Goal: Obtain resource: Download file/media

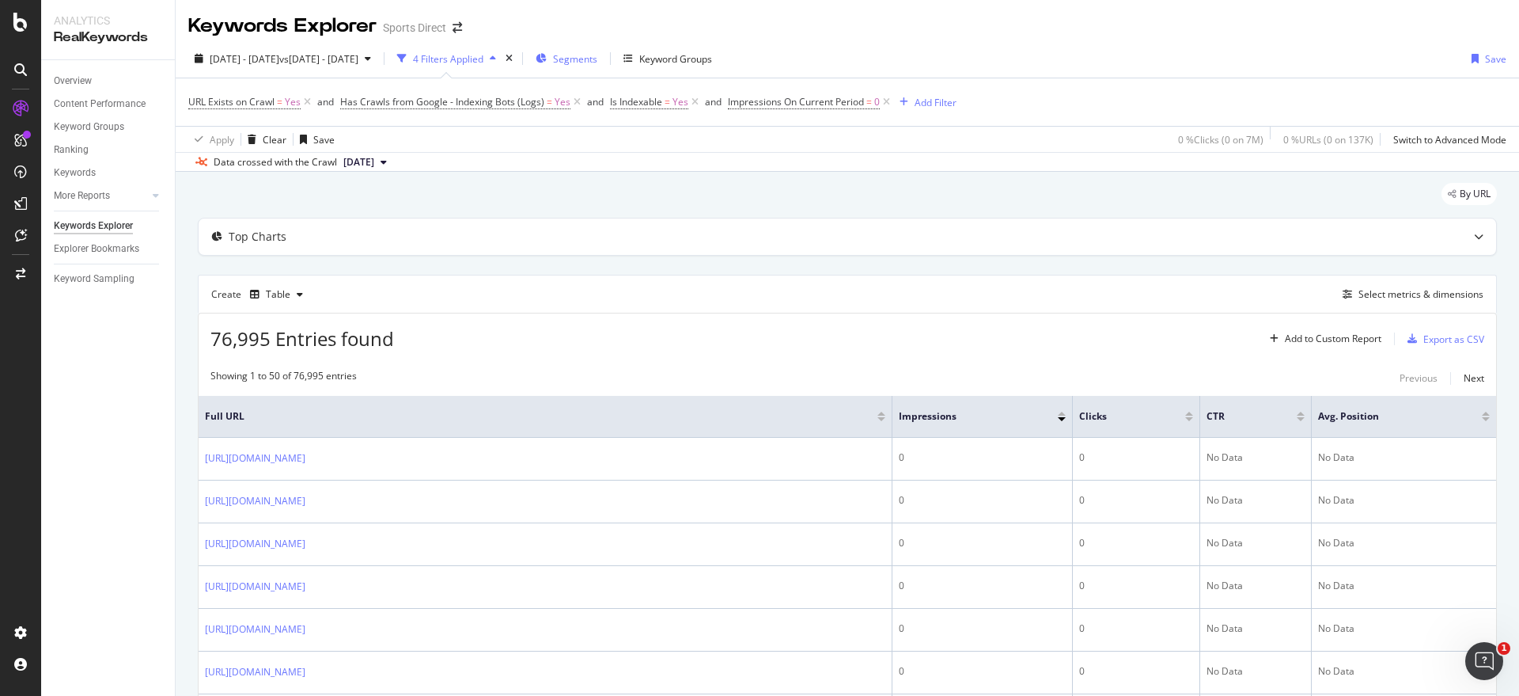
click at [597, 55] on span "Segments" at bounding box center [575, 58] width 44 height 13
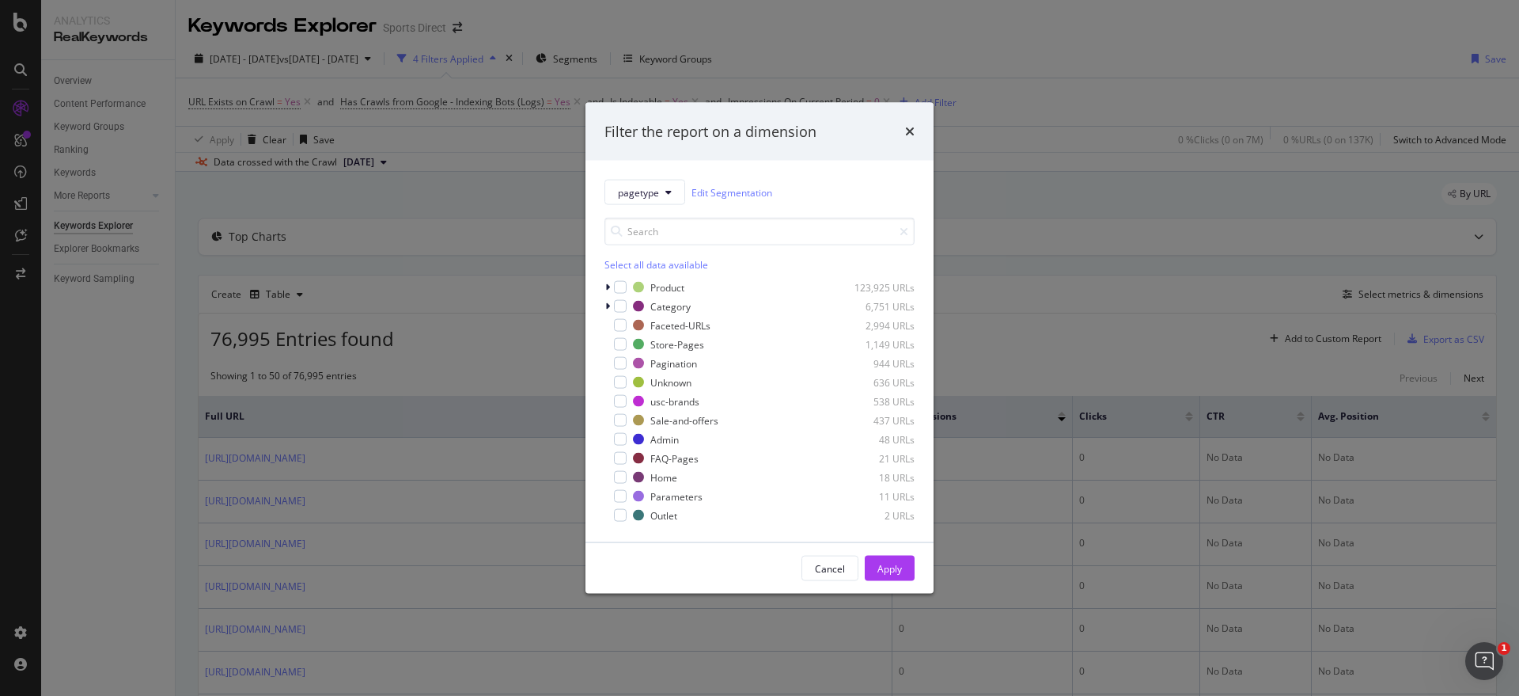
click at [624, 267] on div "Select all data available" at bounding box center [760, 264] width 310 height 13
click at [629, 266] on div "Unselect all data available" at bounding box center [760, 264] width 310 height 13
click at [614, 281] on div "modal" at bounding box center [620, 287] width 13 height 13
click at [607, 290] on icon "modal" at bounding box center [607, 287] width 5 height 9
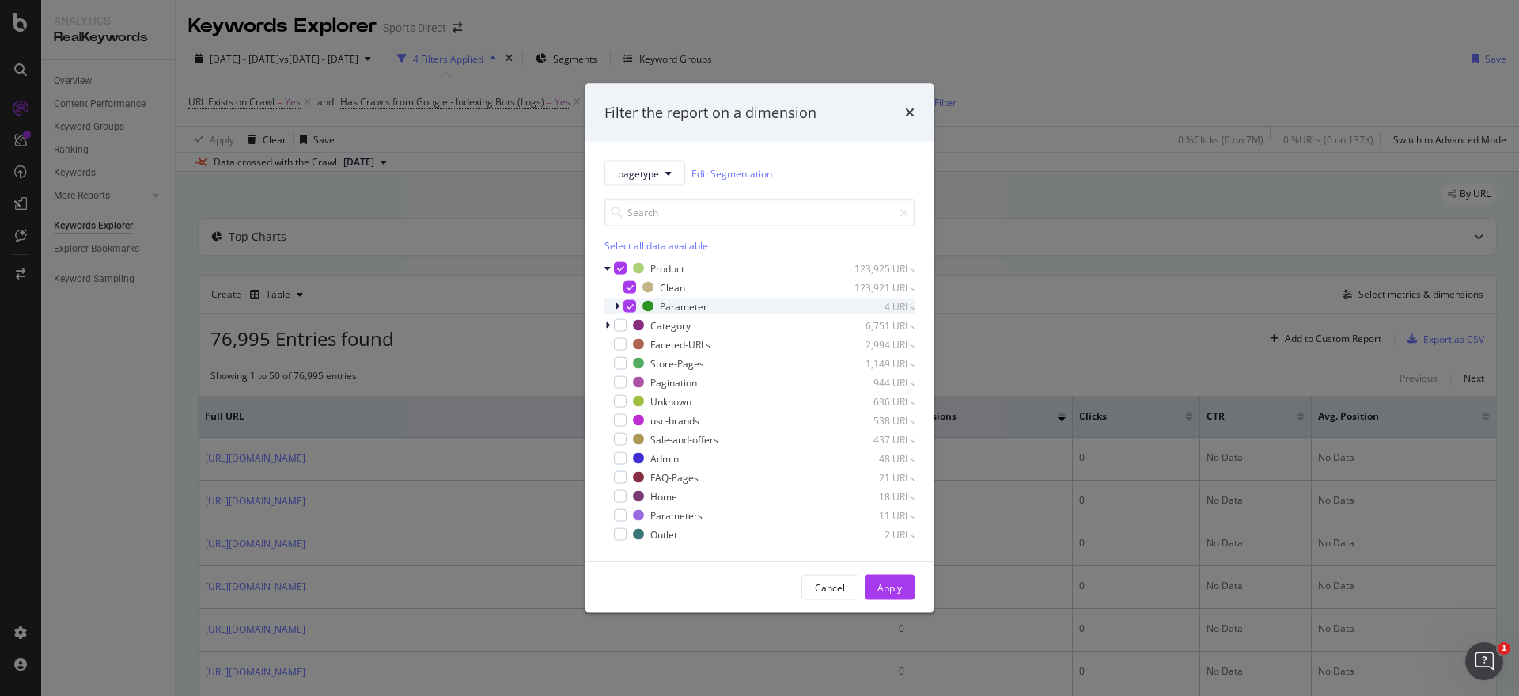
click at [633, 305] on icon "modal" at bounding box center [630, 306] width 7 height 8
click at [882, 584] on div "Apply" at bounding box center [890, 586] width 25 height 13
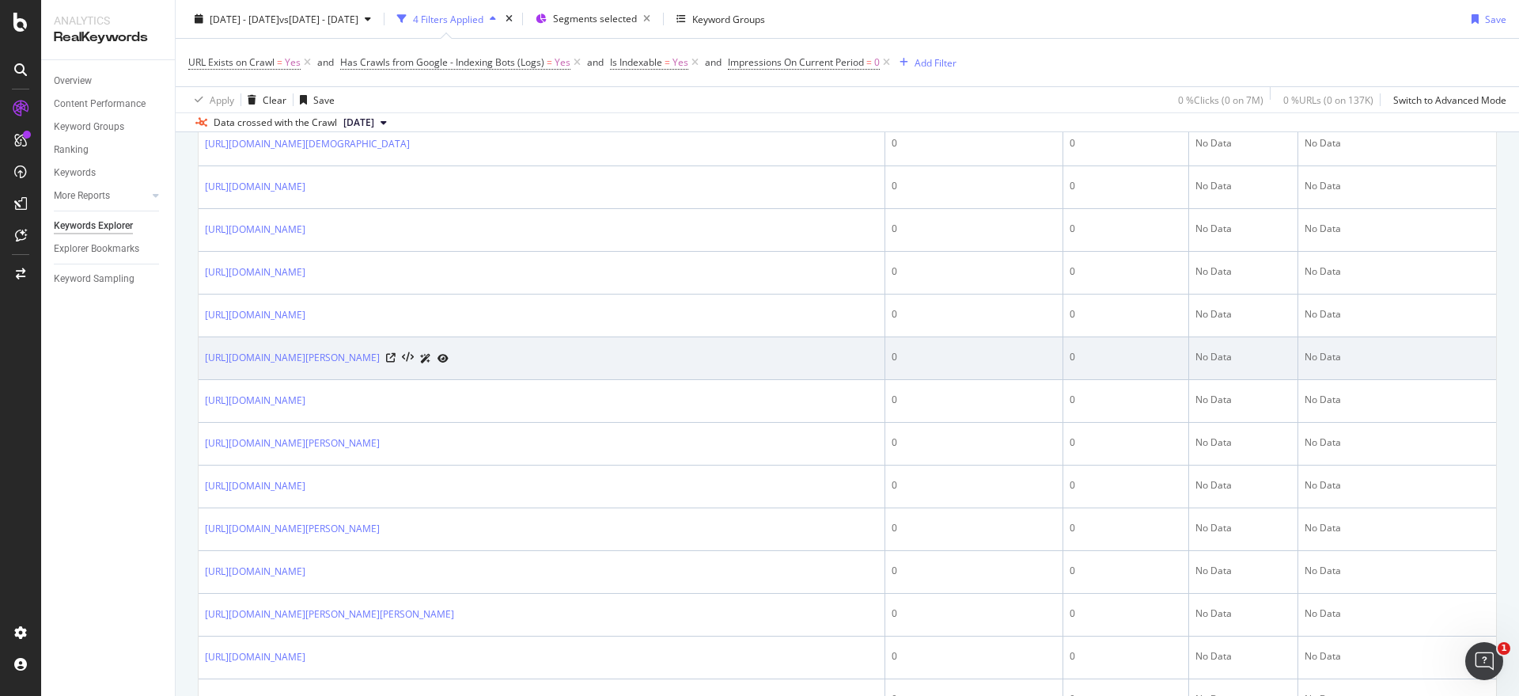
scroll to position [1970, 0]
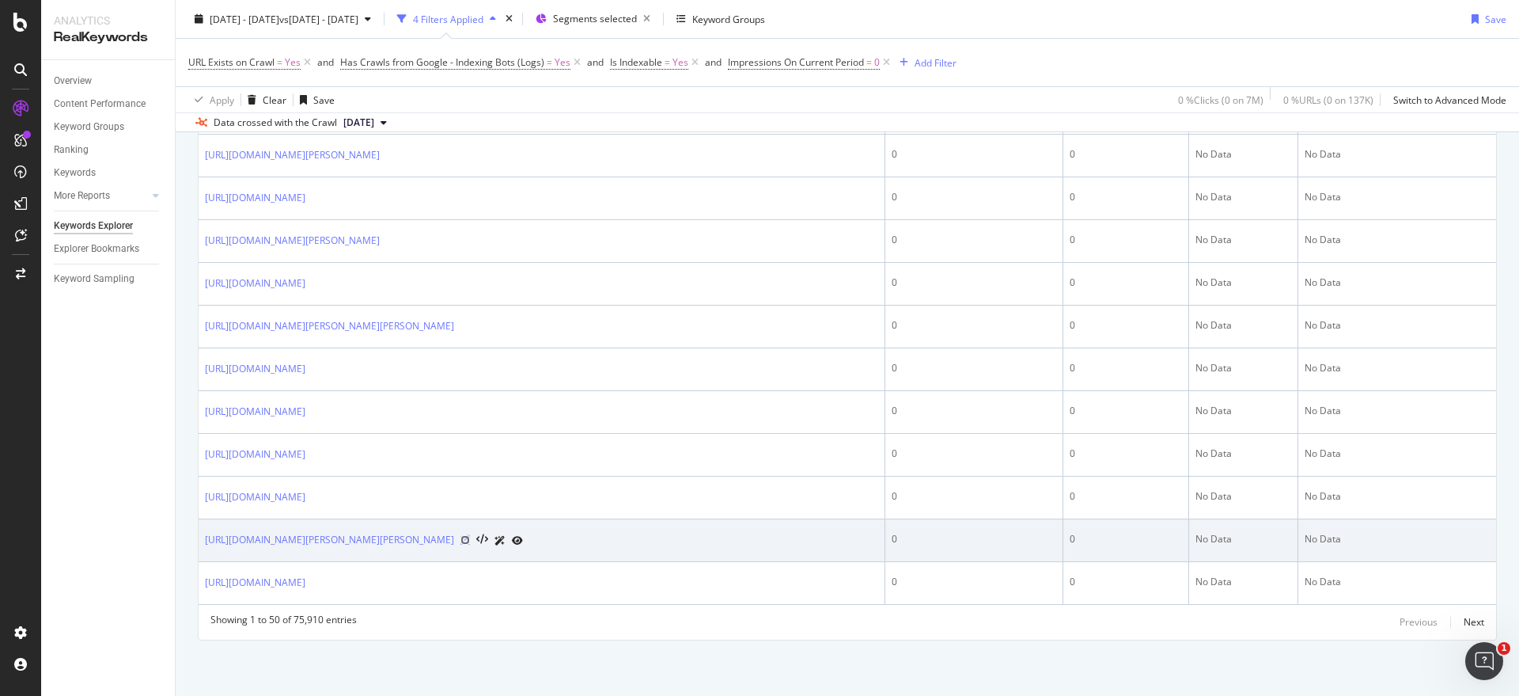
click at [470, 539] on icon at bounding box center [465, 539] width 9 height 9
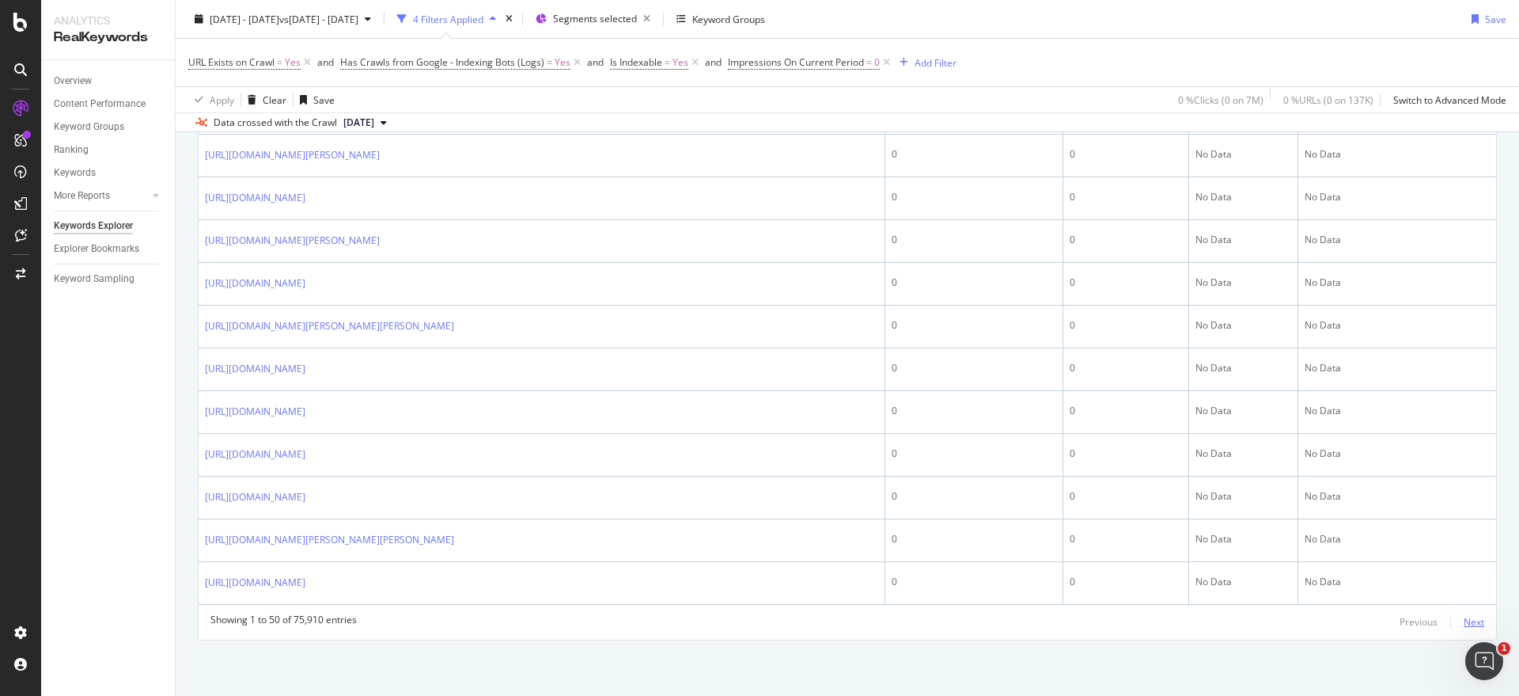
click at [1464, 620] on div "Next" at bounding box center [1474, 621] width 21 height 13
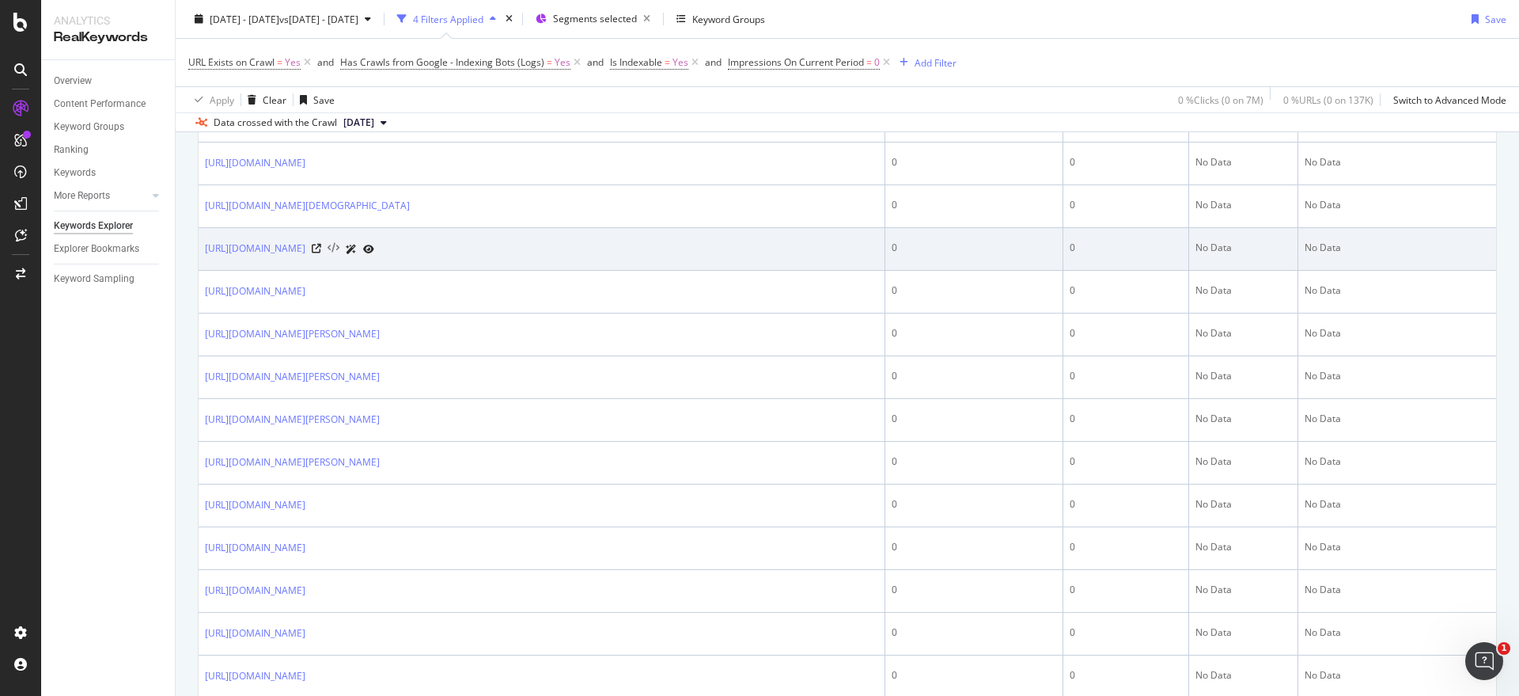
scroll to position [396, 0]
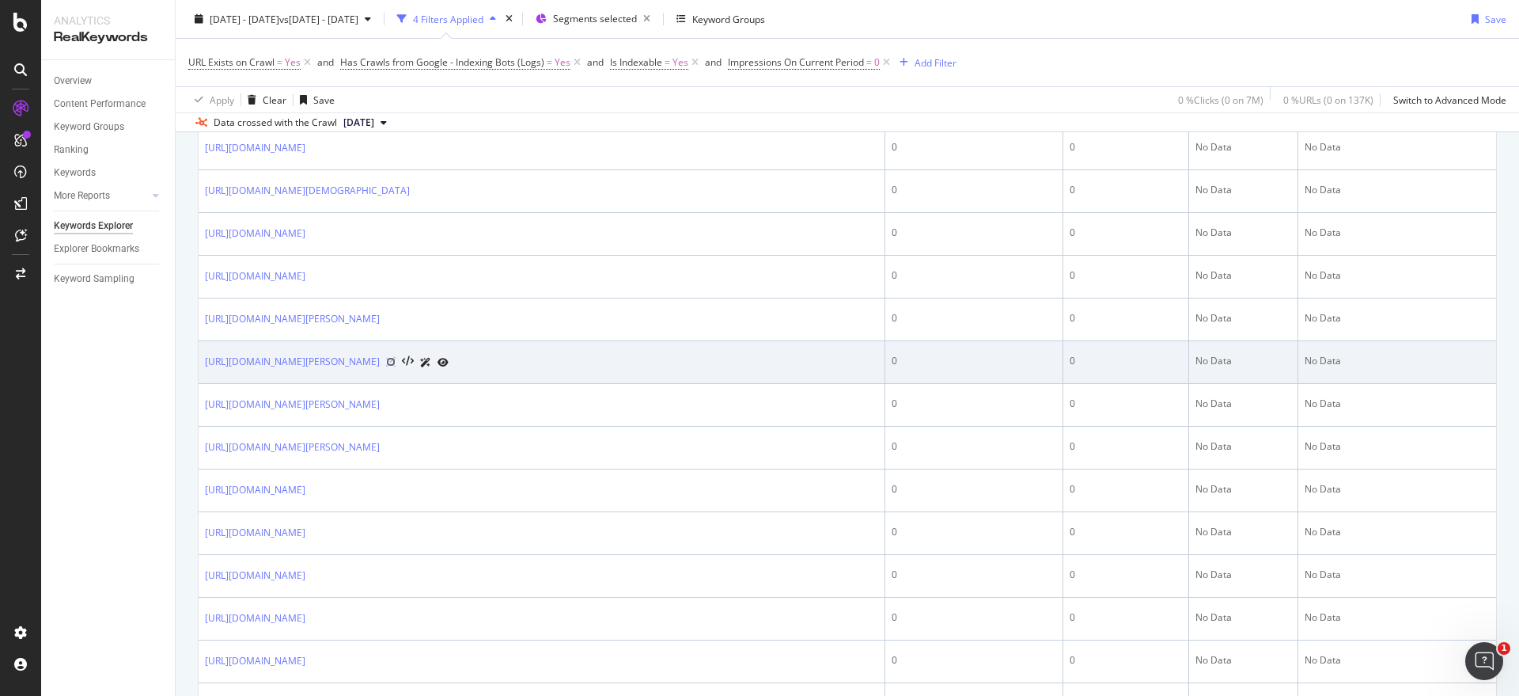
click at [396, 362] on icon at bounding box center [390, 361] width 9 height 9
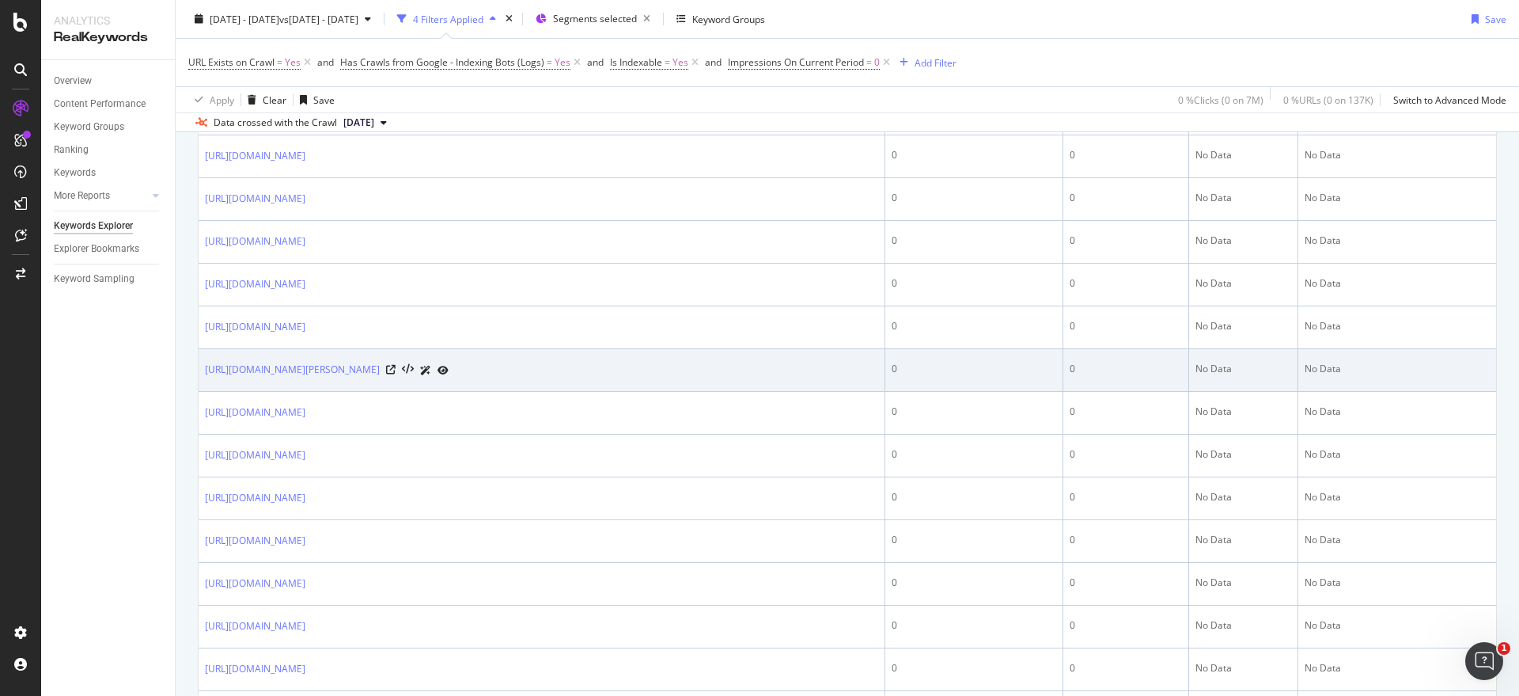
scroll to position [1583, 0]
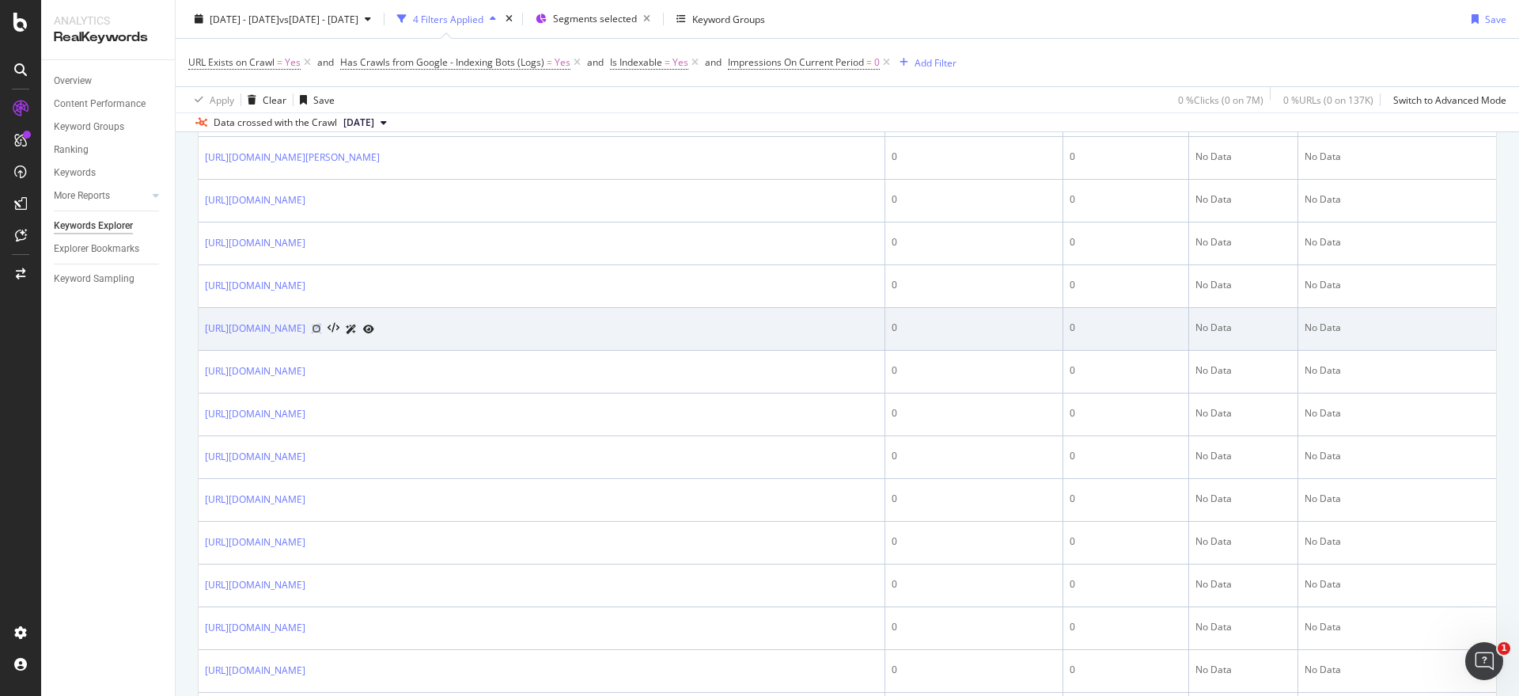
click at [321, 333] on icon at bounding box center [316, 328] width 9 height 9
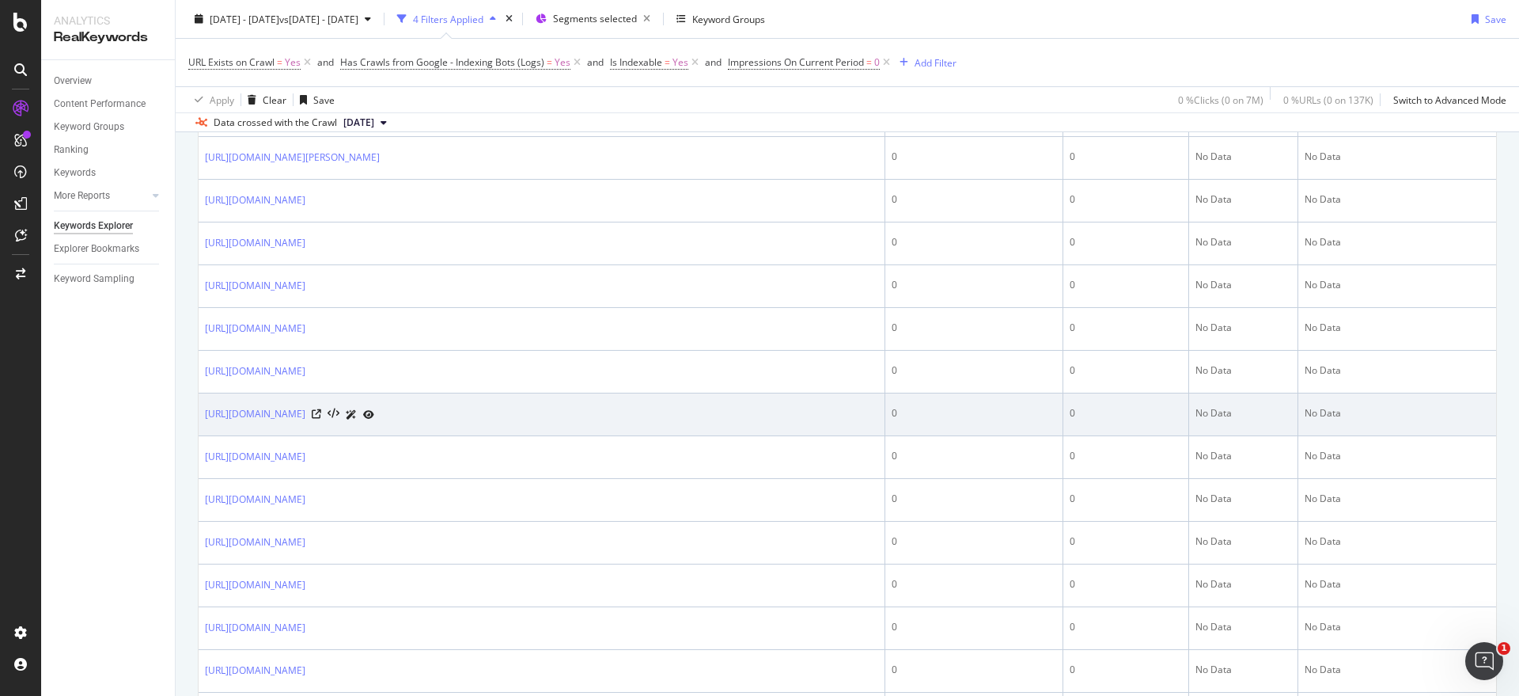
scroll to position [1985, 0]
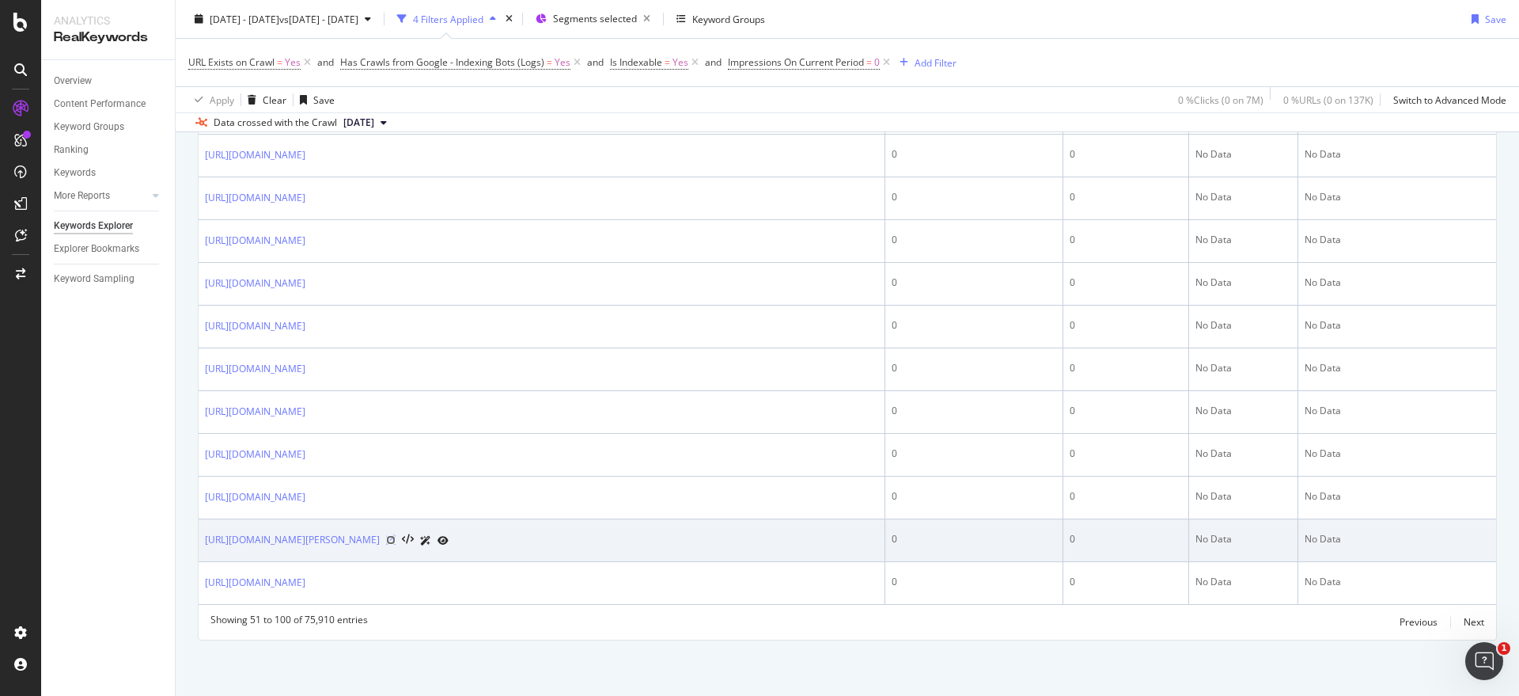
click at [396, 540] on icon at bounding box center [390, 539] width 9 height 9
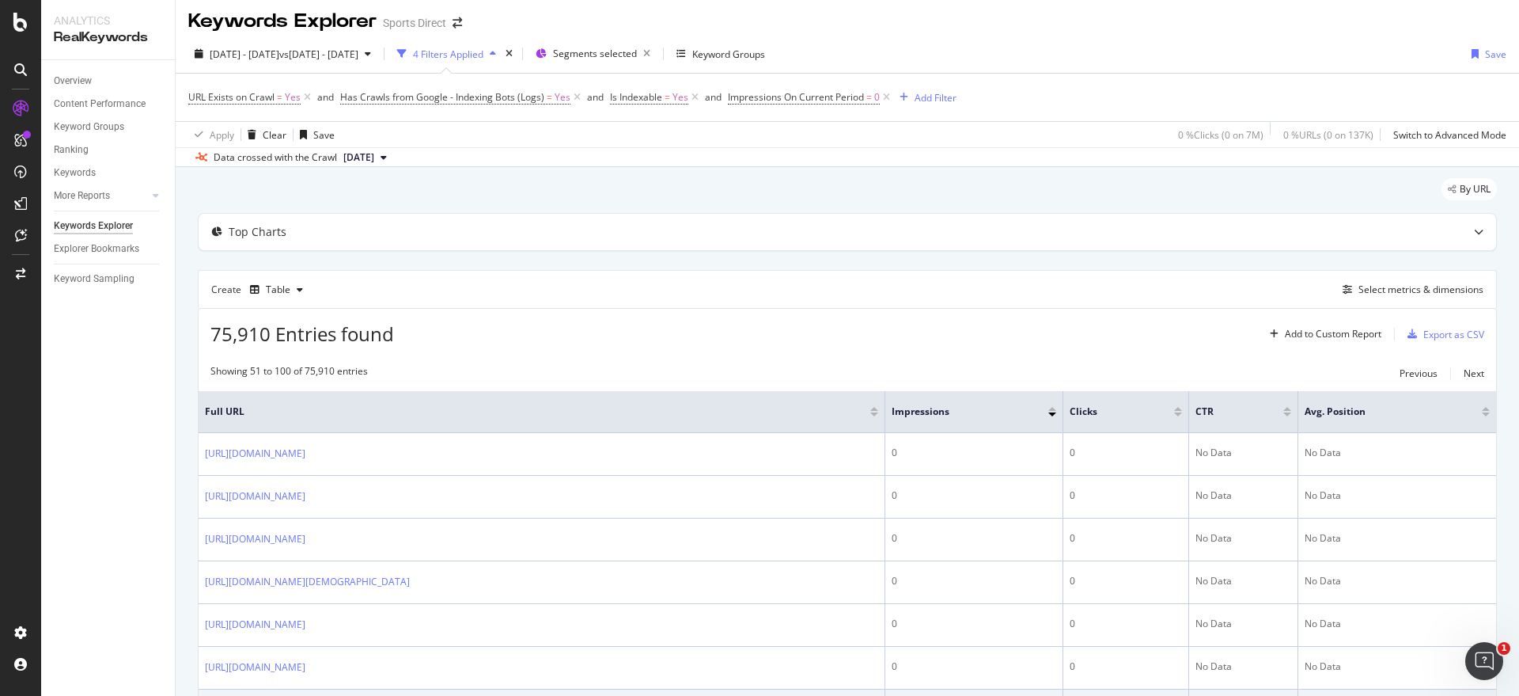
scroll to position [0, 0]
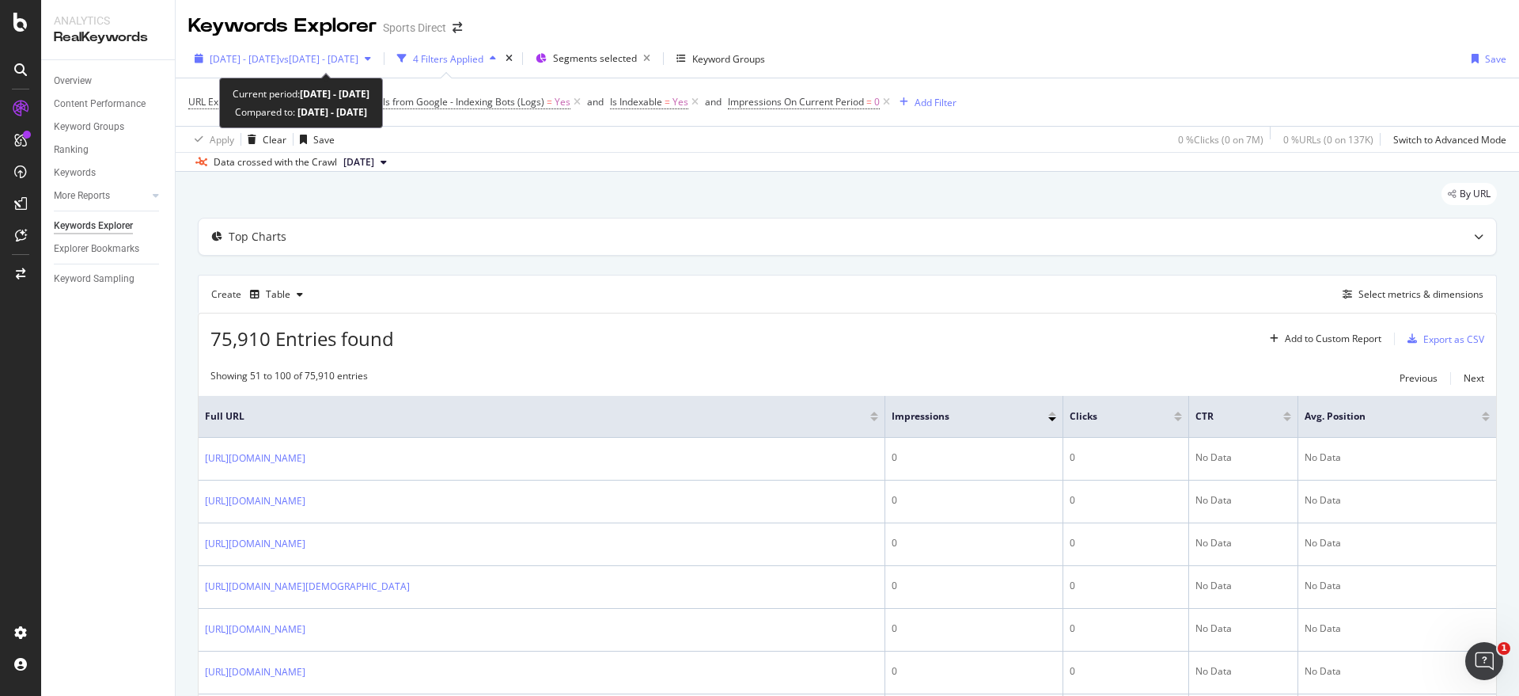
click at [358, 60] on span "vs [DATE] - [DATE]" at bounding box center [318, 58] width 79 height 13
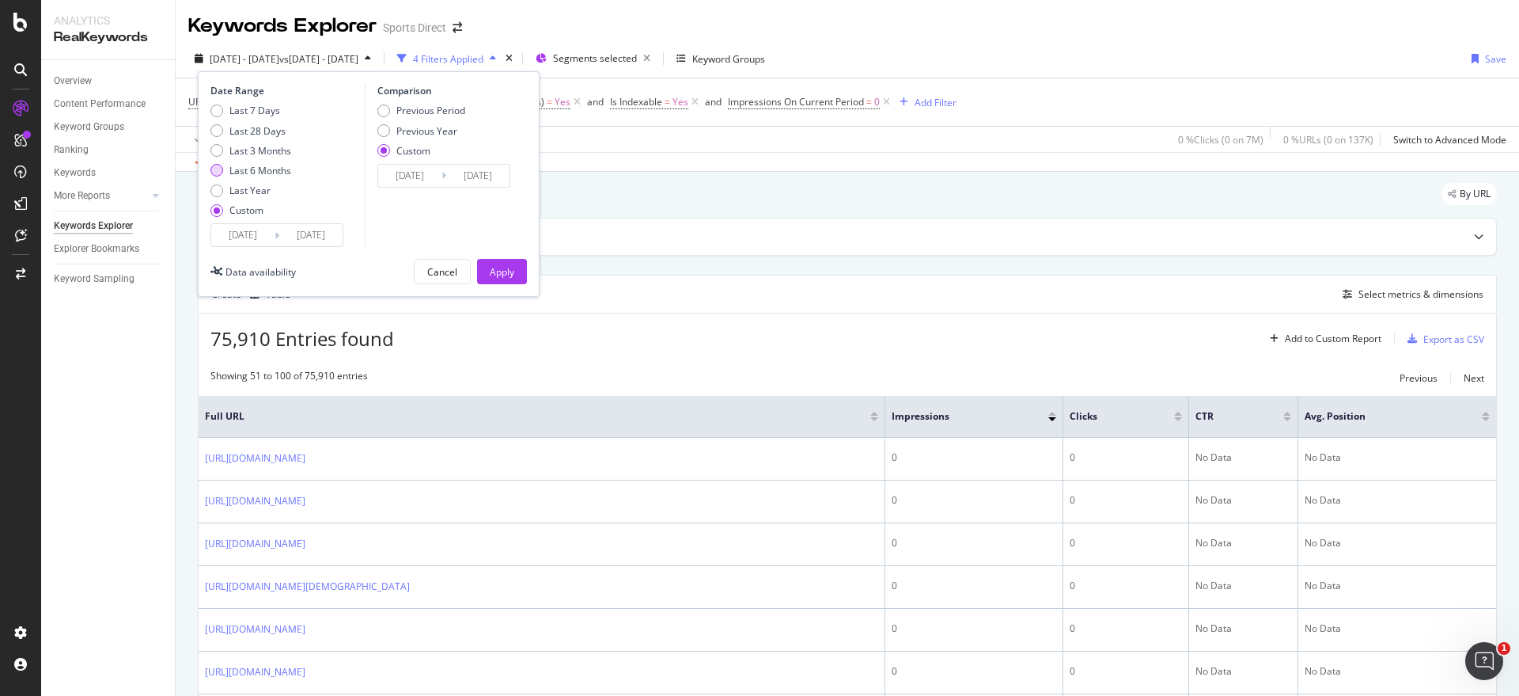
click at [220, 170] on div "Last 6 Months" at bounding box center [216, 170] width 13 height 13
type input "[DATE]"
click at [501, 268] on div "Apply" at bounding box center [502, 271] width 25 height 13
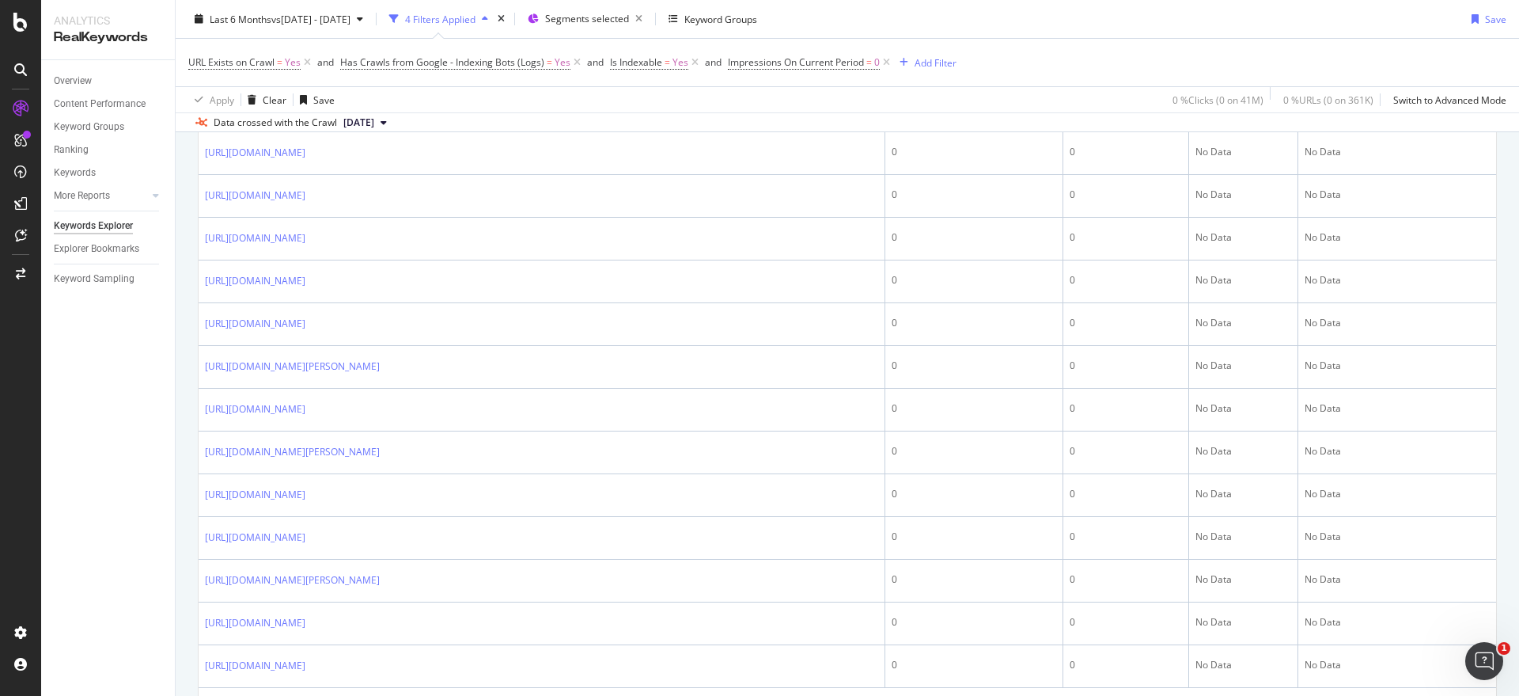
scroll to position [1970, 0]
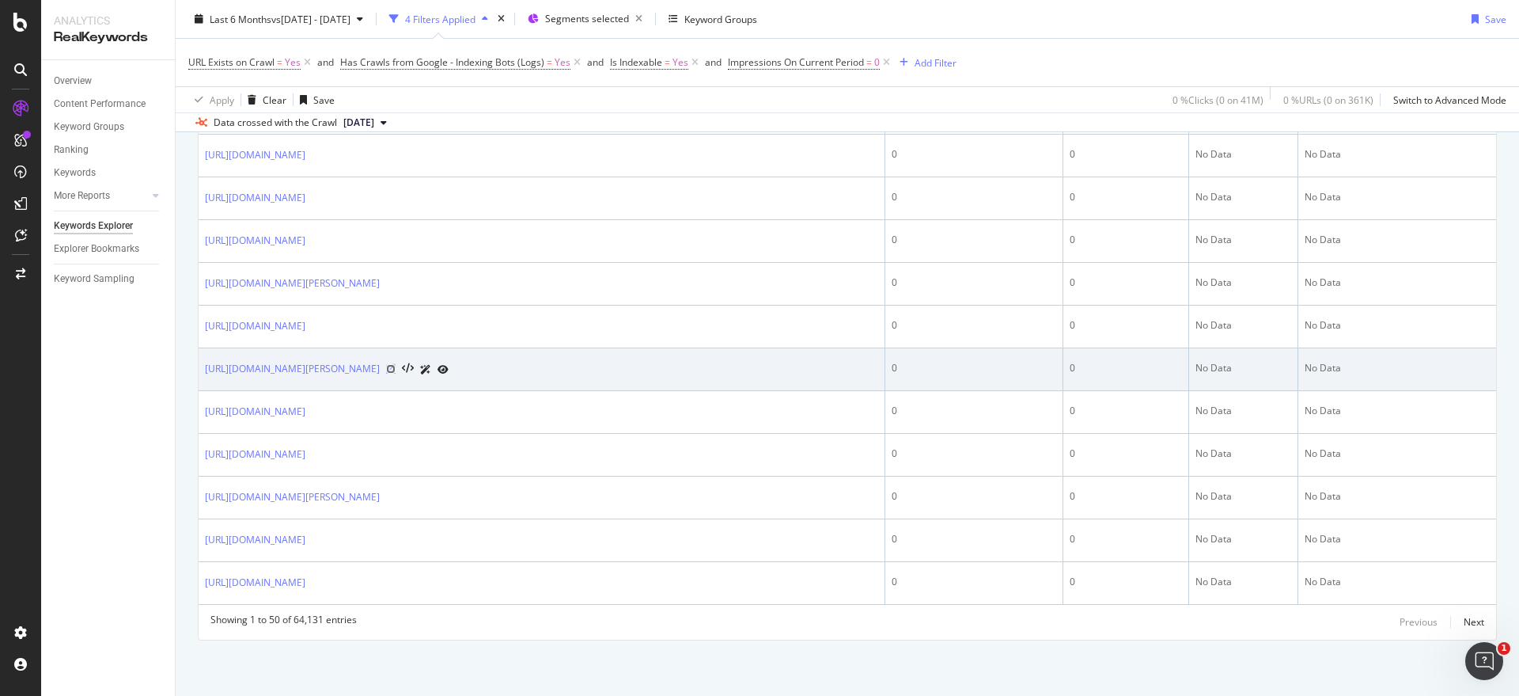
click at [396, 372] on icon at bounding box center [390, 368] width 9 height 9
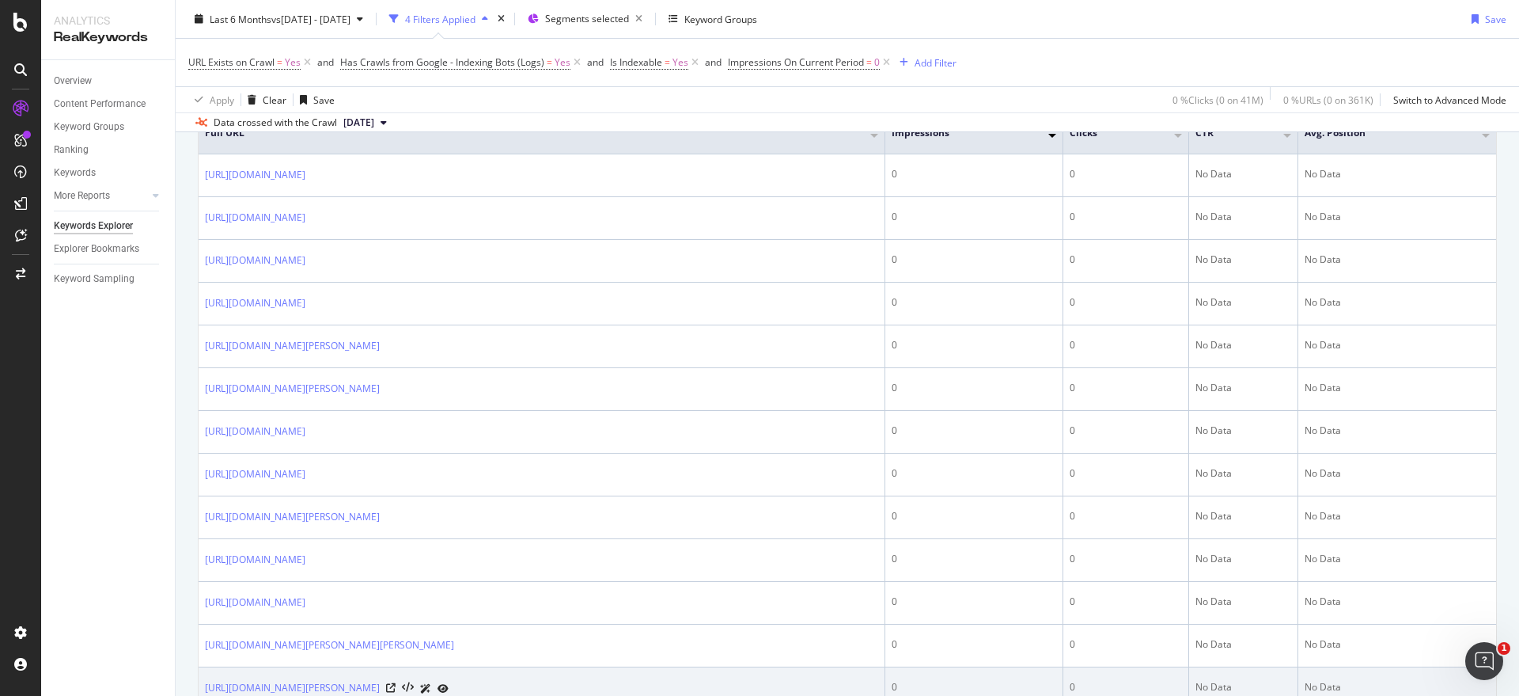
scroll to position [0, 0]
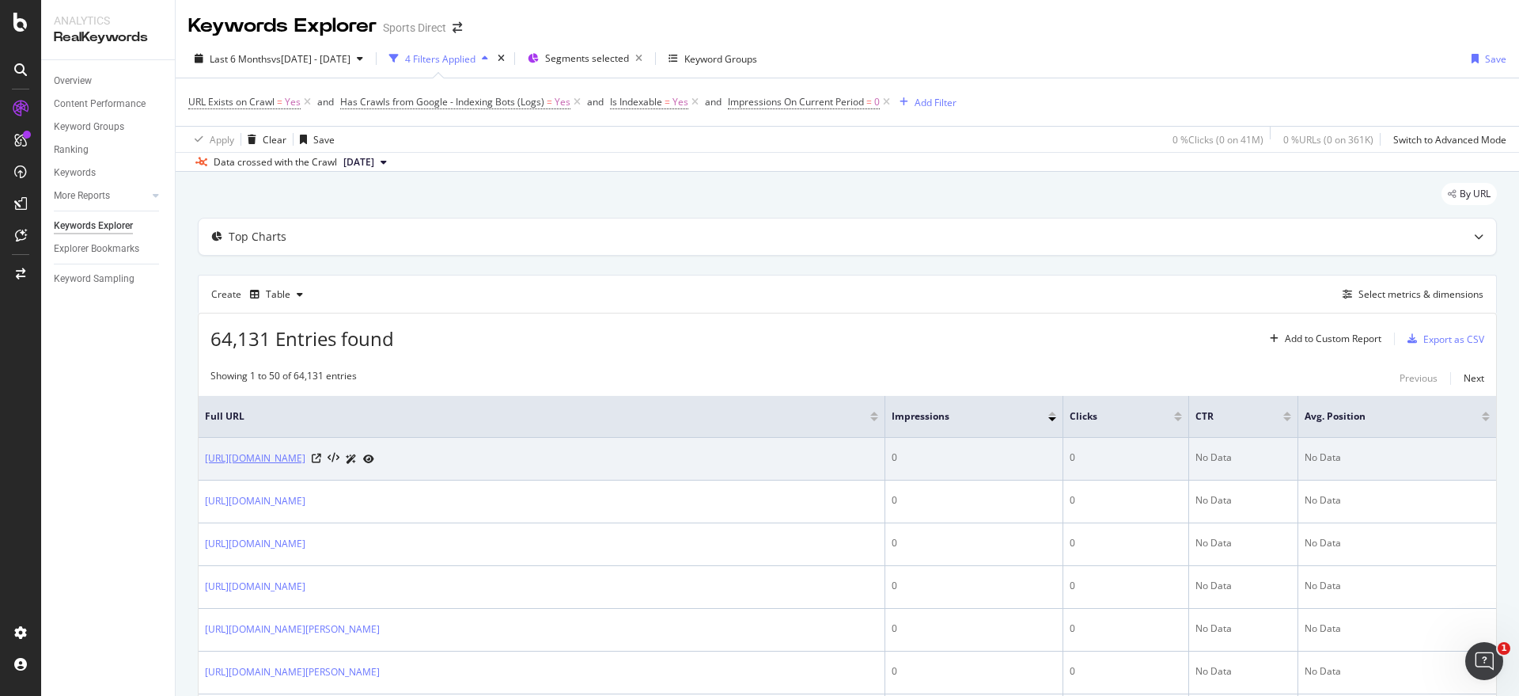
drag, startPoint x: 199, startPoint y: 454, endPoint x: 537, endPoint y: 464, distance: 337.2
click at [537, 464] on td "[URL][DOMAIN_NAME]" at bounding box center [542, 459] width 687 height 43
copy link "[URL][DOMAIN_NAME]"
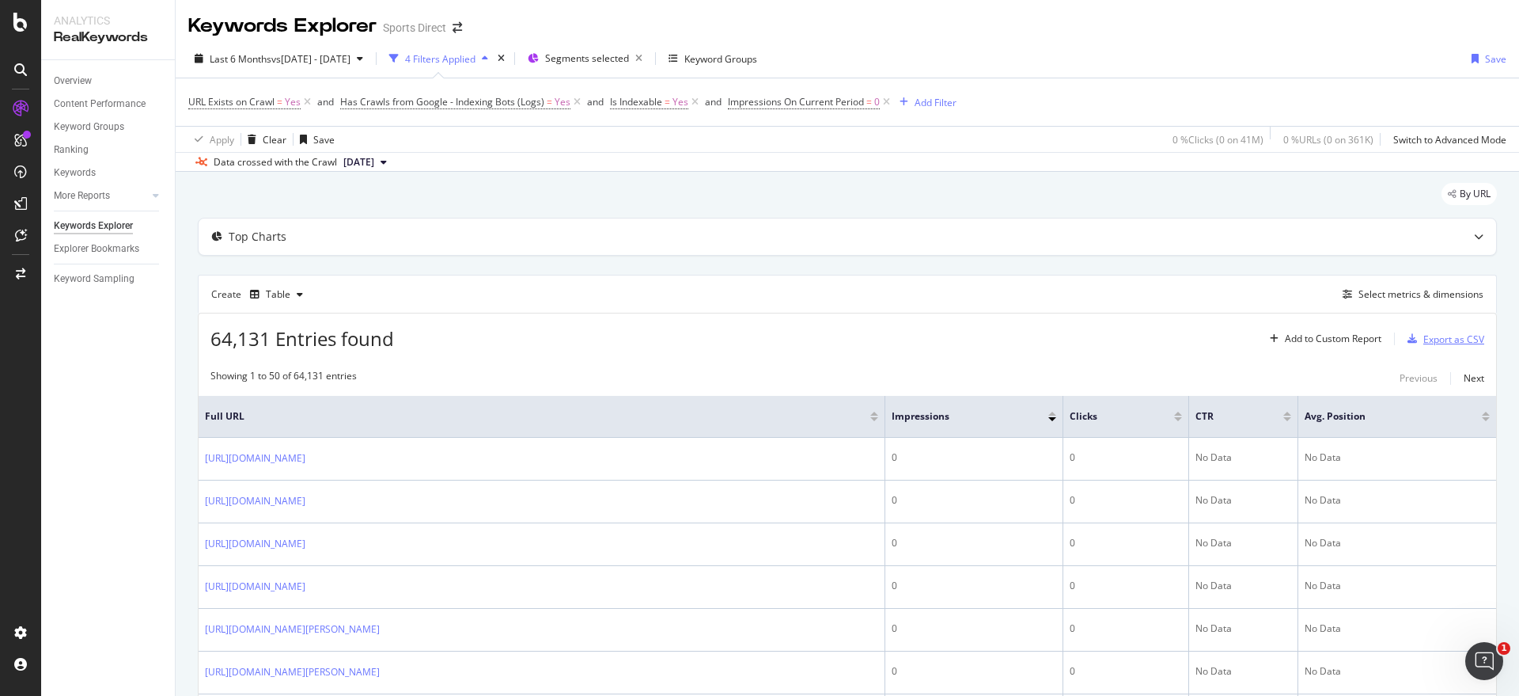
click at [1447, 339] on div "Export as CSV" at bounding box center [1454, 338] width 61 height 13
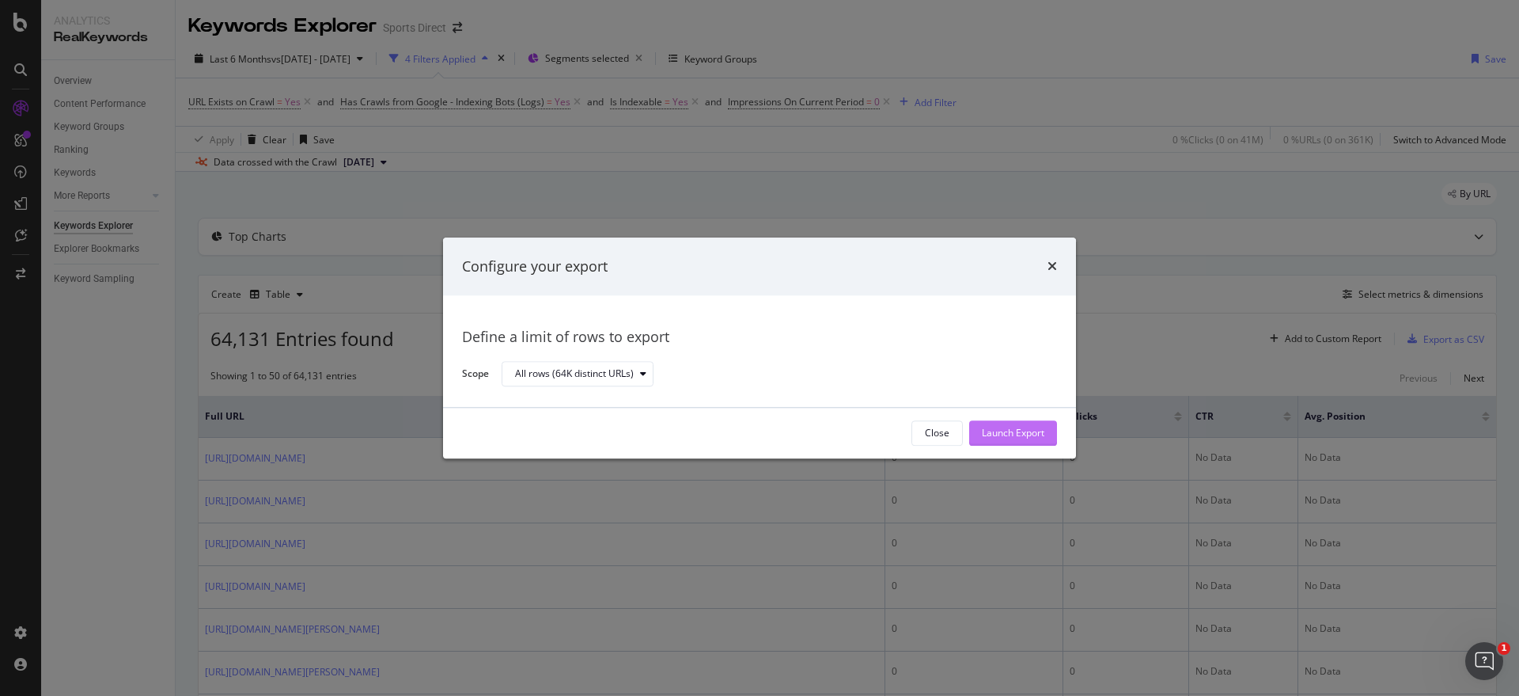
click at [995, 438] on div "Launch Export" at bounding box center [1013, 433] width 63 height 13
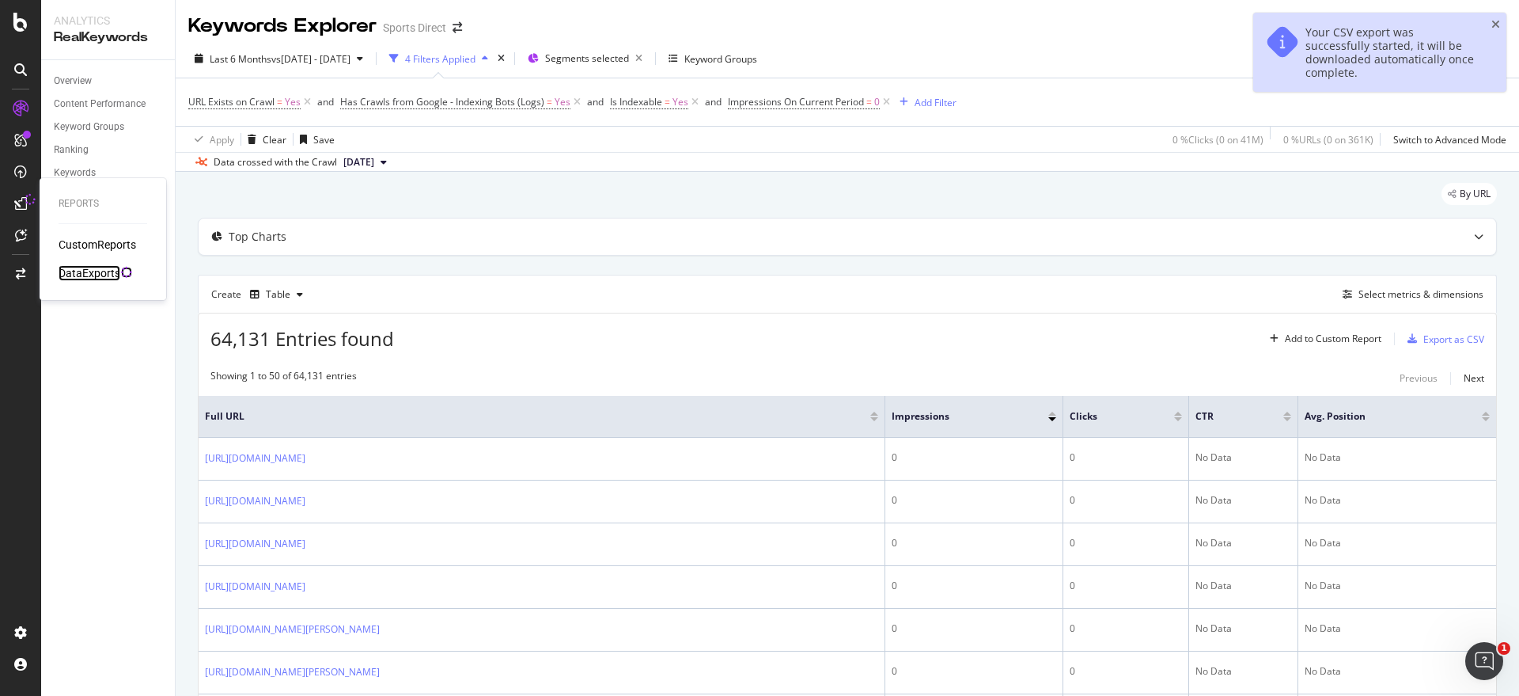
click at [87, 269] on div "DataExports" at bounding box center [90, 273] width 62 height 16
